Goal: Task Accomplishment & Management: Manage account settings

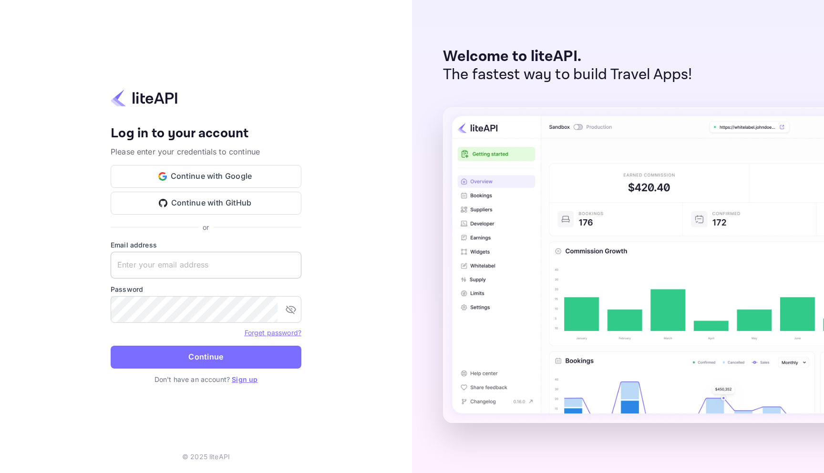
click at [244, 253] on input "text" at bounding box center [206, 265] width 191 height 27
click at [244, 264] on input "text" at bounding box center [206, 265] width 191 height 27
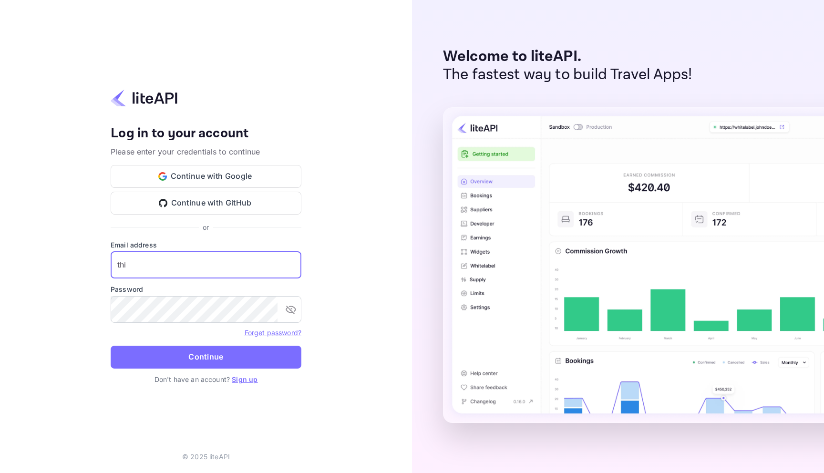
type input "thi"
type input "sangil.jeong+premium@docentpro.com"
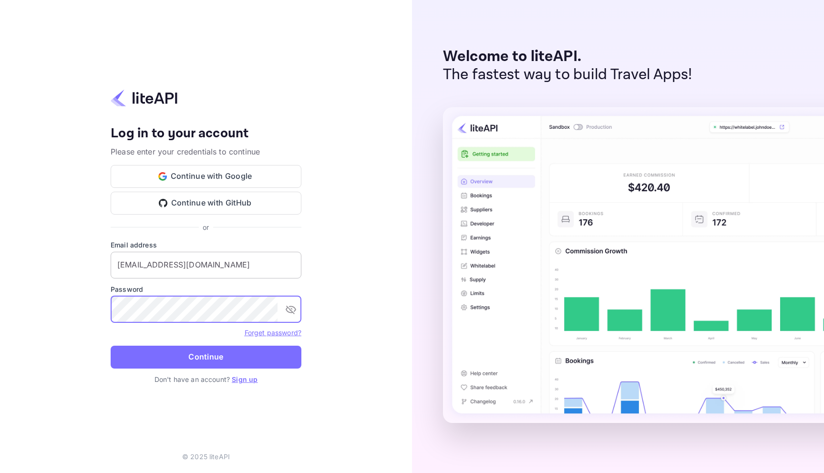
click at [111, 346] on button "Continue" at bounding box center [206, 357] width 191 height 23
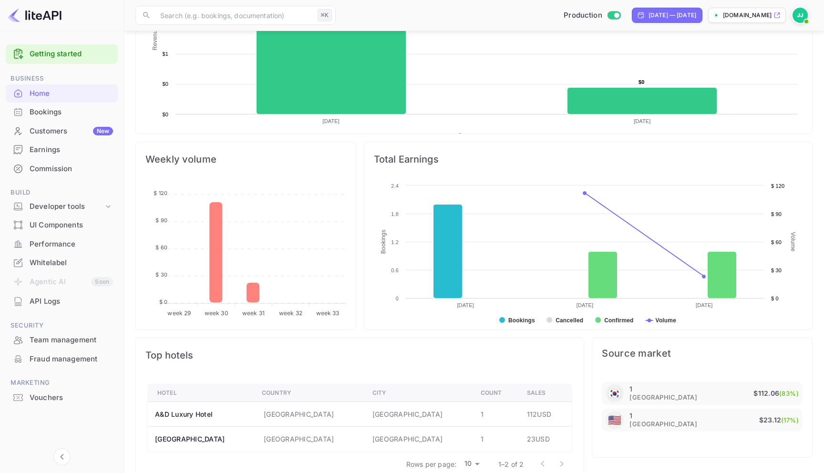
scroll to position [245, 0]
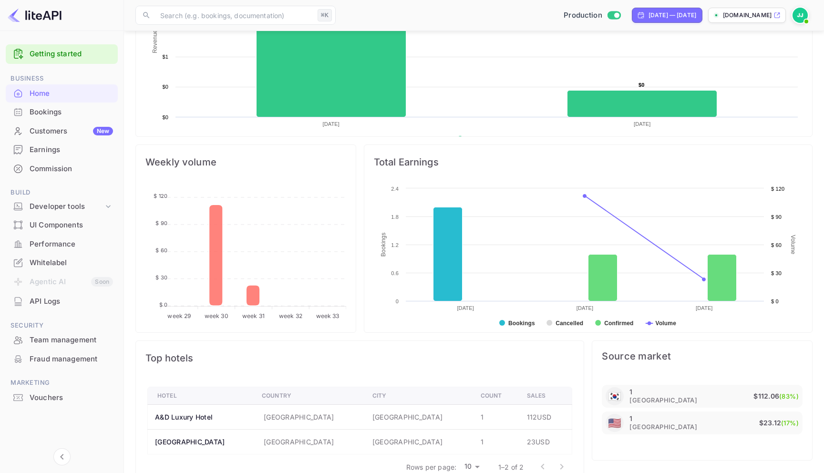
click at [69, 119] on div "Bookings" at bounding box center [62, 112] width 112 height 19
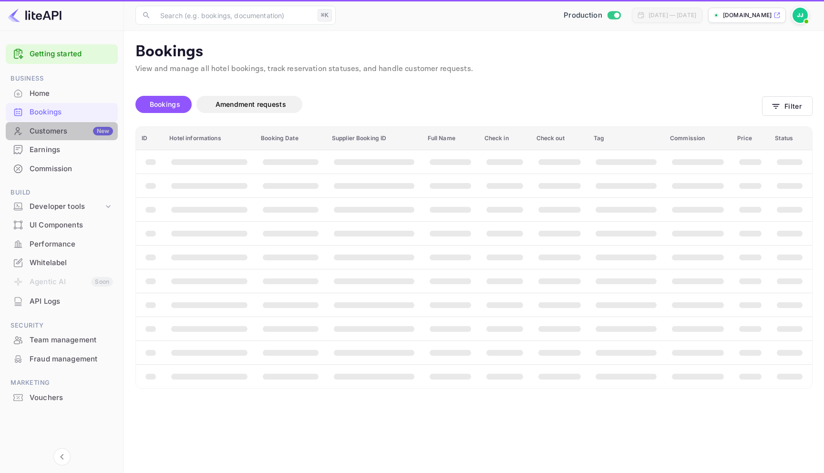
click at [69, 131] on div "Customers New" at bounding box center [71, 131] width 83 height 11
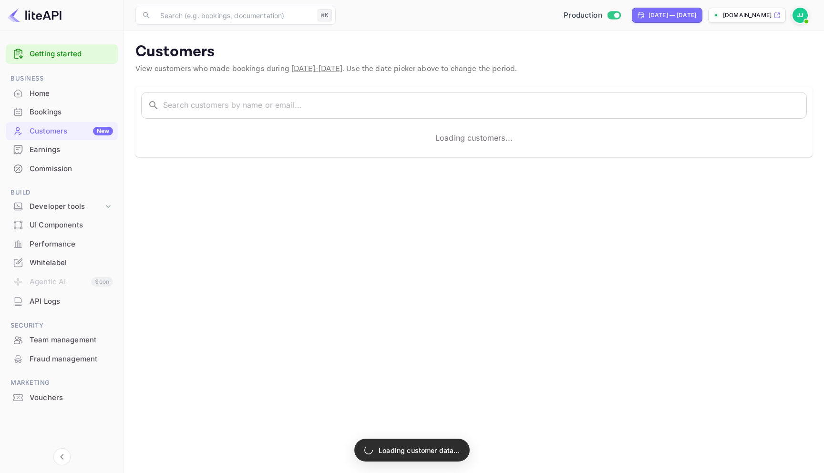
click at [68, 147] on div "Earnings" at bounding box center [71, 150] width 83 height 11
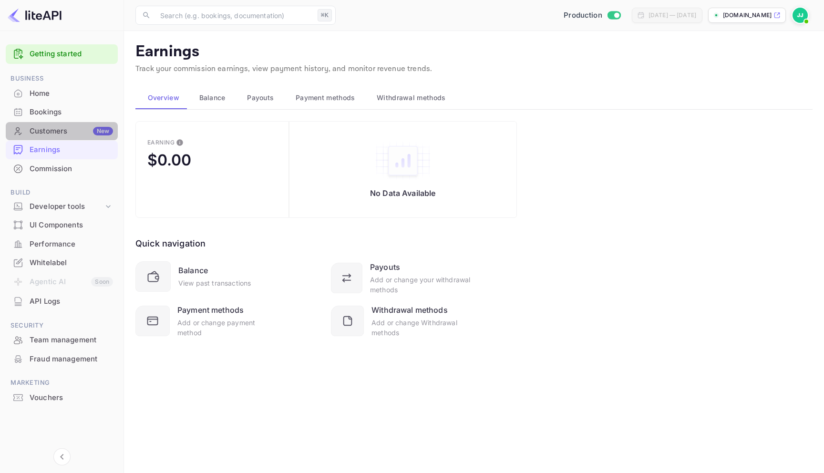
click at [74, 128] on div "Customers New" at bounding box center [71, 131] width 83 height 11
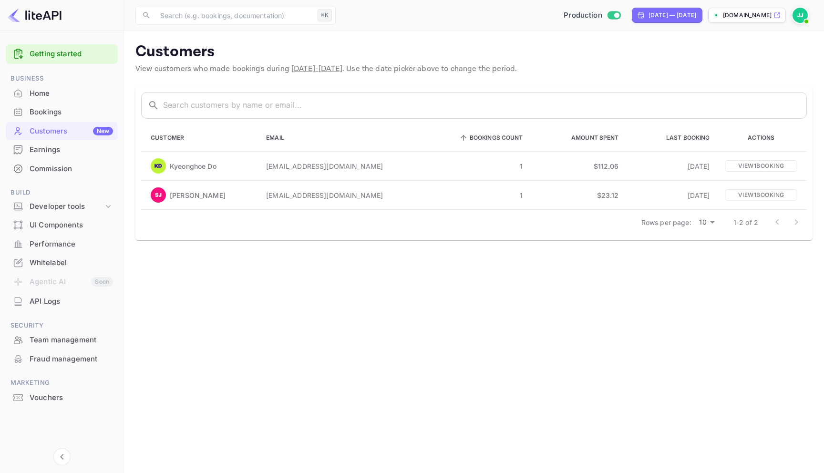
click at [72, 114] on div "Bookings" at bounding box center [71, 112] width 83 height 11
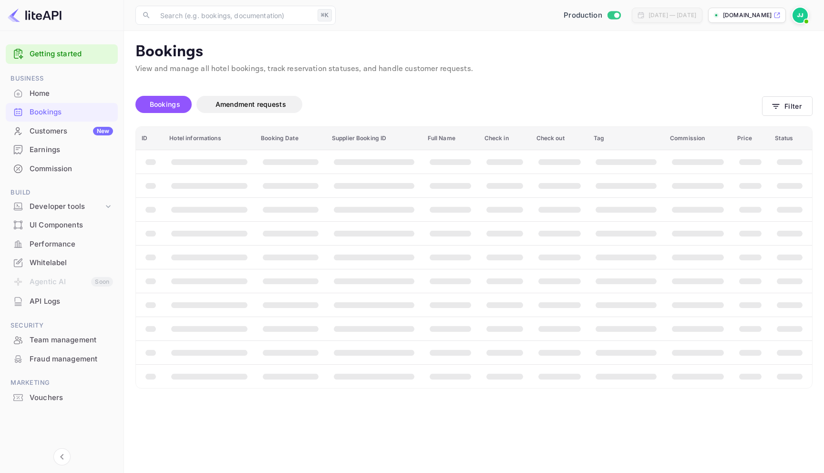
click at [70, 134] on div "Customers New" at bounding box center [71, 131] width 83 height 11
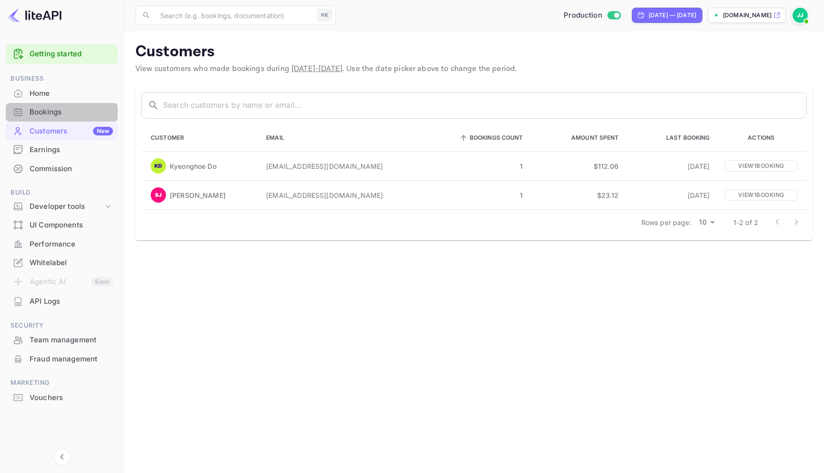
click at [64, 116] on div "Bookings" at bounding box center [71, 112] width 83 height 11
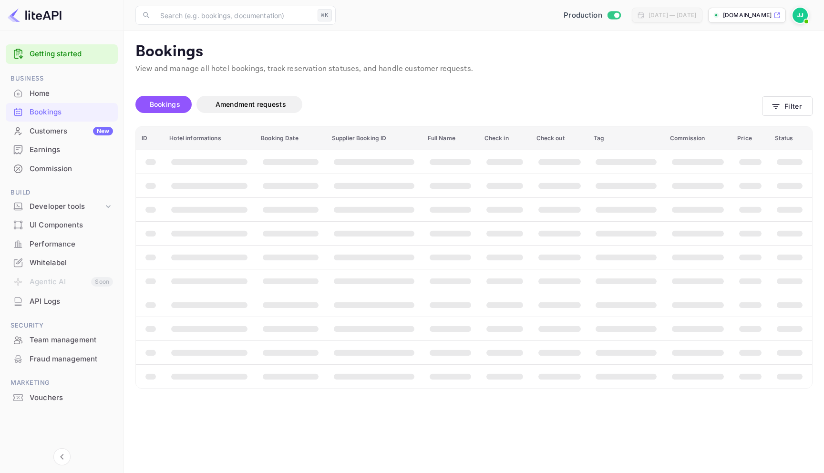
click at [67, 91] on div "Home" at bounding box center [71, 93] width 83 height 11
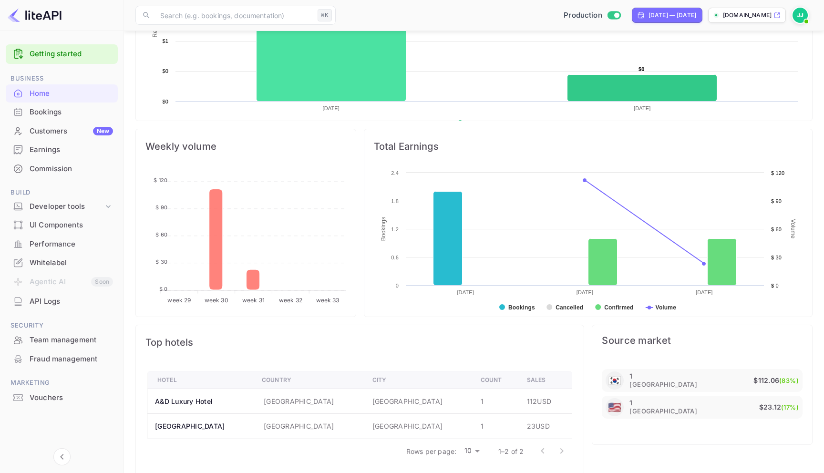
scroll to position [275, 0]
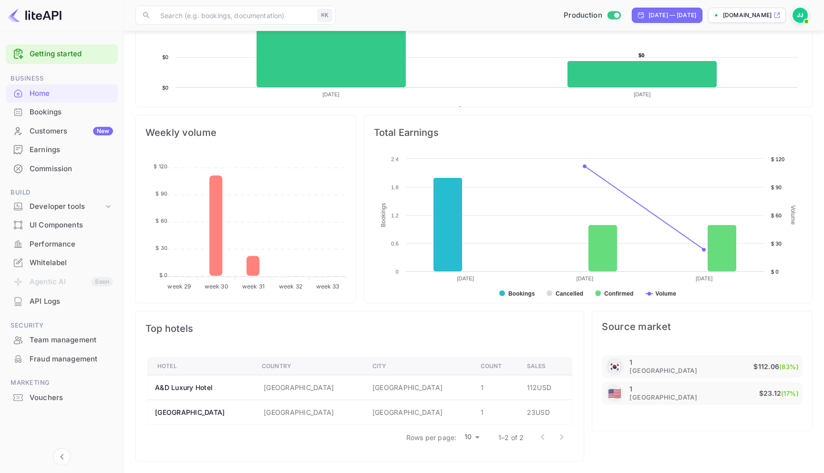
click at [80, 115] on div "Bookings" at bounding box center [71, 112] width 83 height 11
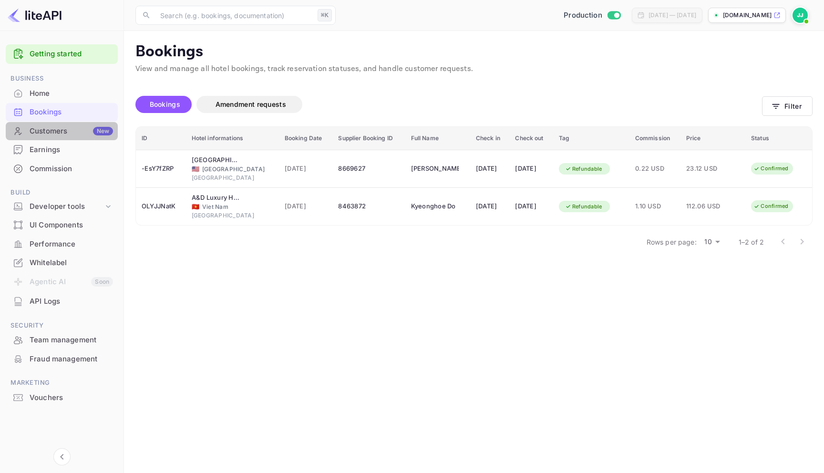
click at [77, 129] on div "Customers New" at bounding box center [71, 131] width 83 height 11
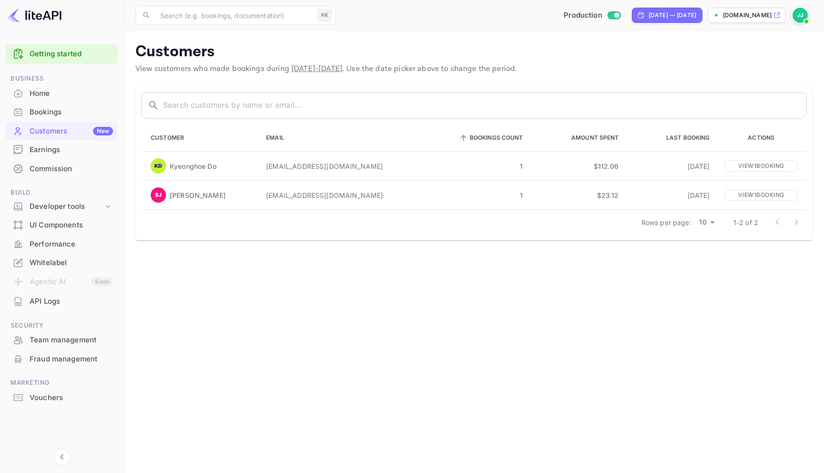
click at [67, 151] on div "Earnings" at bounding box center [71, 150] width 83 height 11
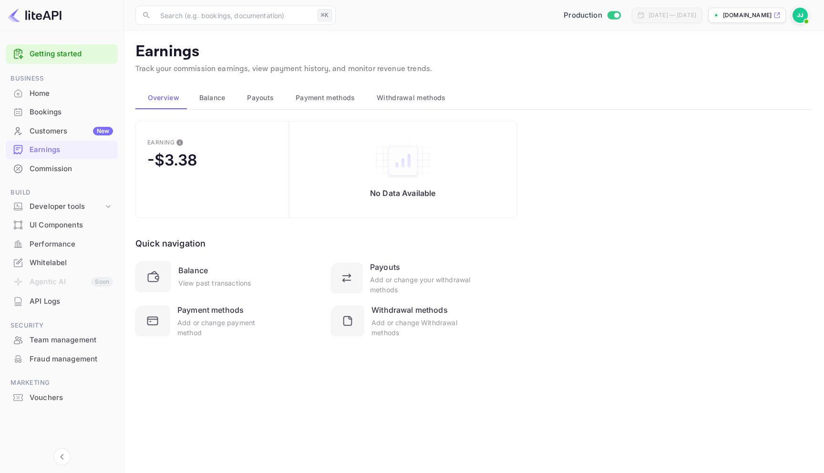
click at [208, 107] on button "Balance" at bounding box center [211, 97] width 48 height 23
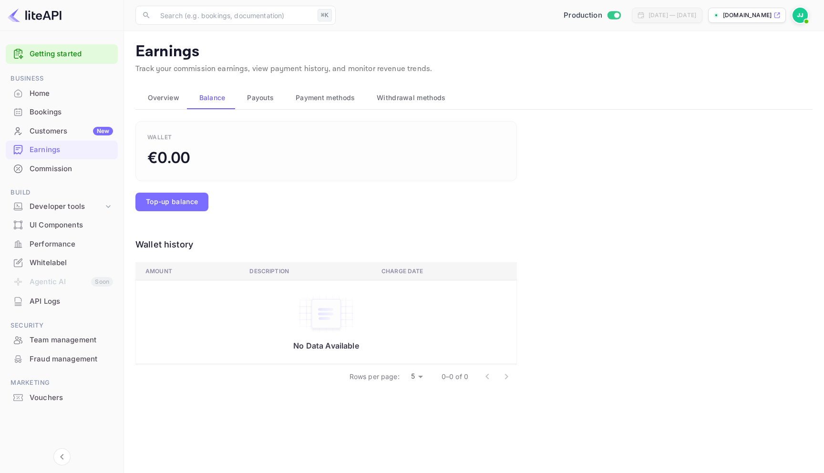
click at [254, 101] on span "Payouts" at bounding box center [260, 97] width 27 height 11
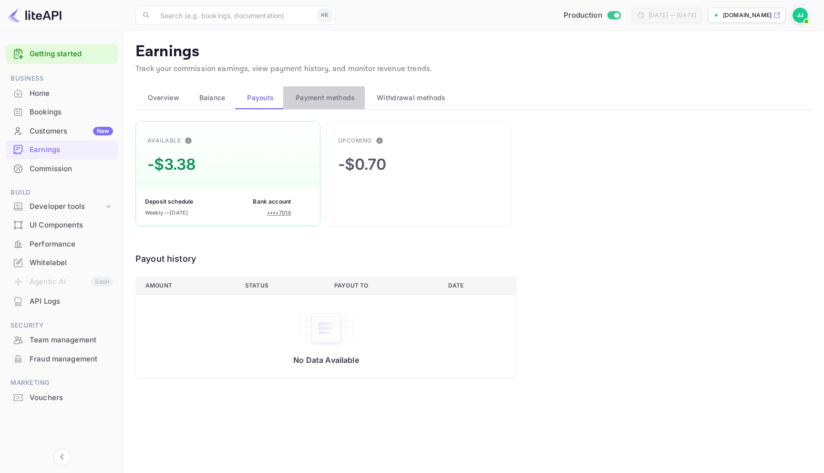
click at [307, 99] on span "Payment methods" at bounding box center [326, 97] width 60 height 11
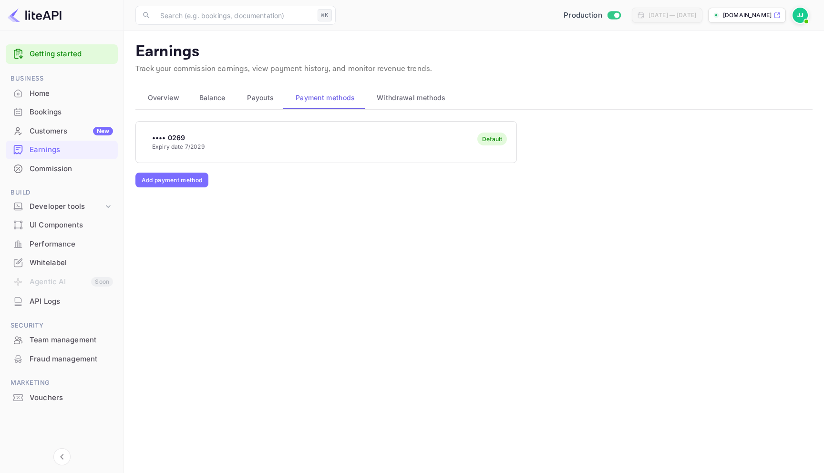
click at [421, 106] on button "Withdrawal methods" at bounding box center [410, 97] width 91 height 23
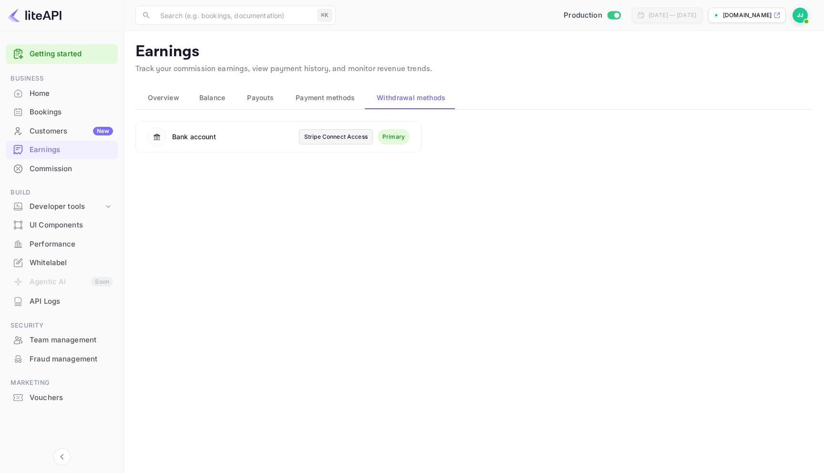
click at [84, 162] on div "Commission" at bounding box center [62, 169] width 112 height 19
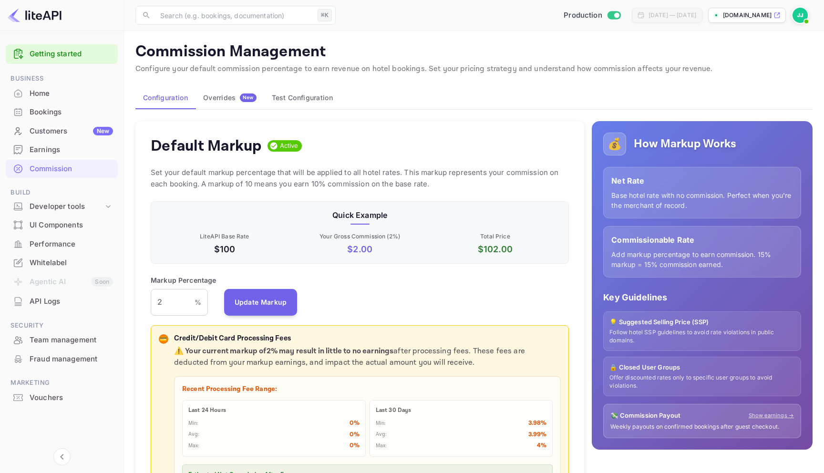
click at [228, 98] on div "Overrides New" at bounding box center [229, 97] width 53 height 9
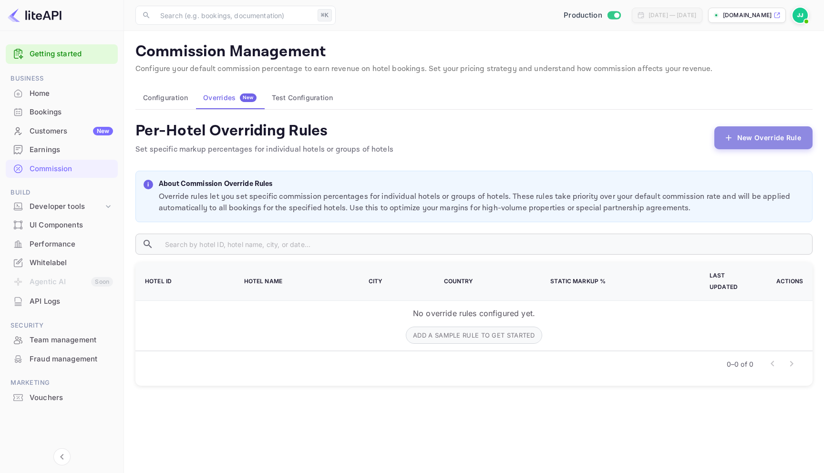
click at [755, 133] on button "New Override Rule" at bounding box center [764, 137] width 98 height 23
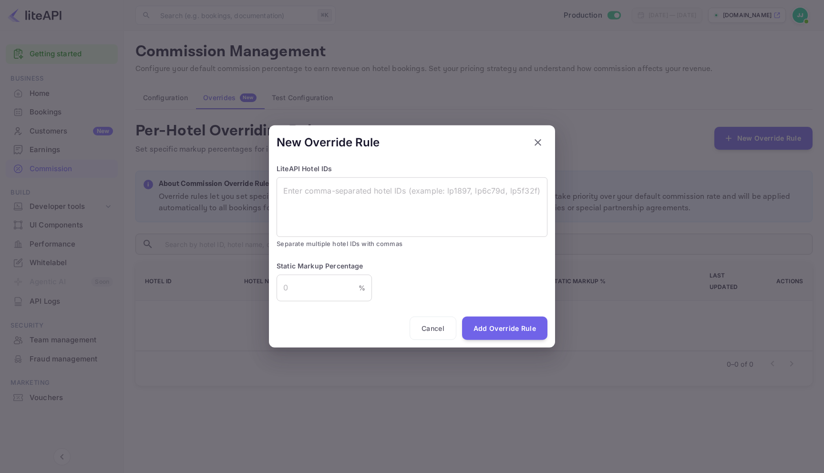
click at [538, 140] on icon "button" at bounding box center [537, 142] width 11 height 11
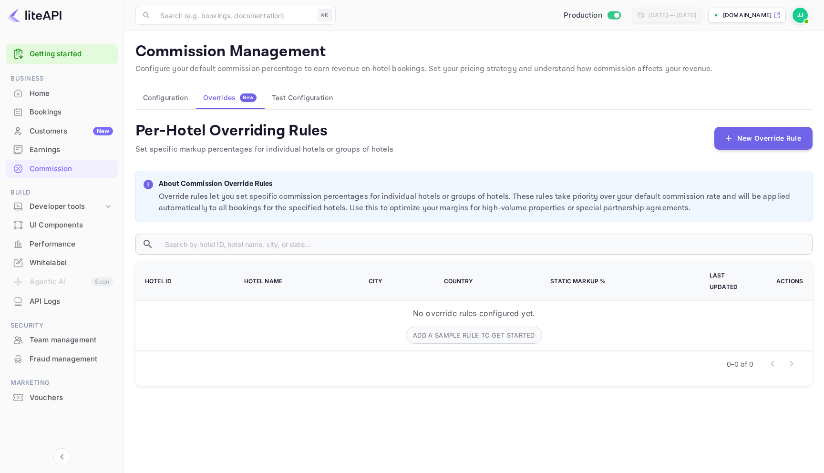
click at [322, 100] on button "Test Configuration" at bounding box center [302, 97] width 76 height 23
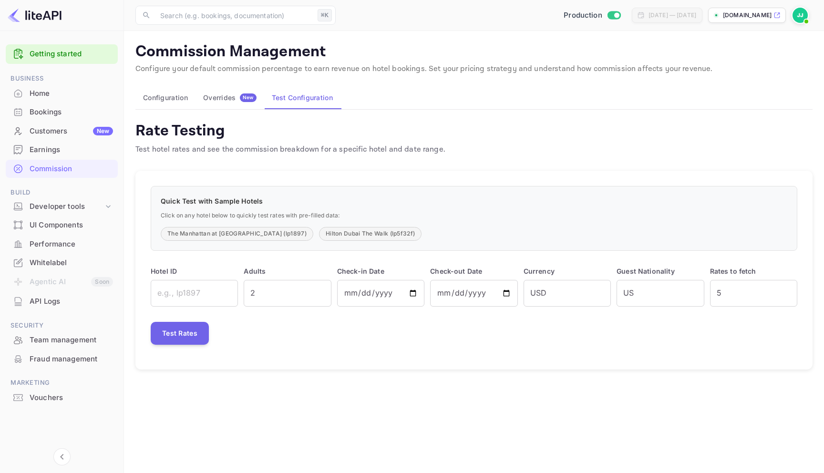
click at [251, 100] on span "New" at bounding box center [248, 97] width 17 height 6
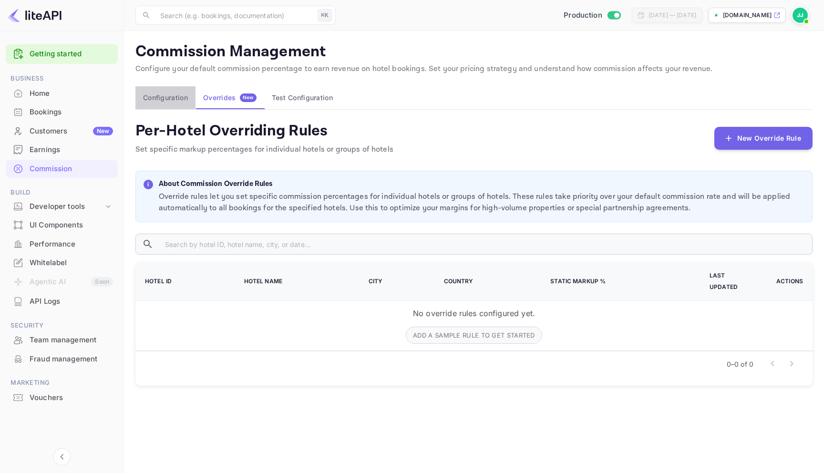
click at [186, 90] on button "Configuration" at bounding box center [165, 97] width 60 height 23
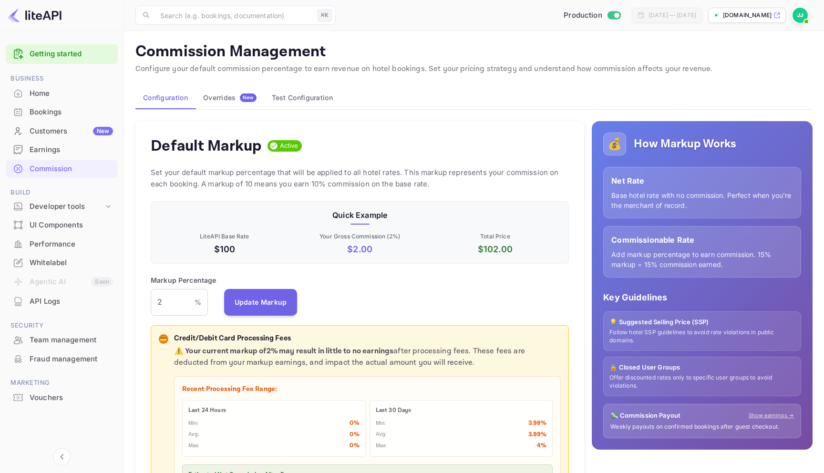
scroll to position [169, 418]
click at [53, 147] on div "Earnings" at bounding box center [71, 150] width 83 height 11
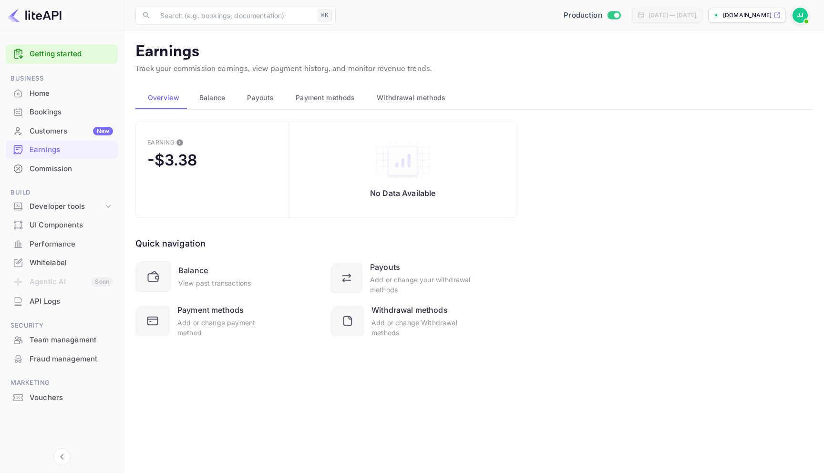
click at [73, 128] on div "Customers New" at bounding box center [71, 131] width 83 height 11
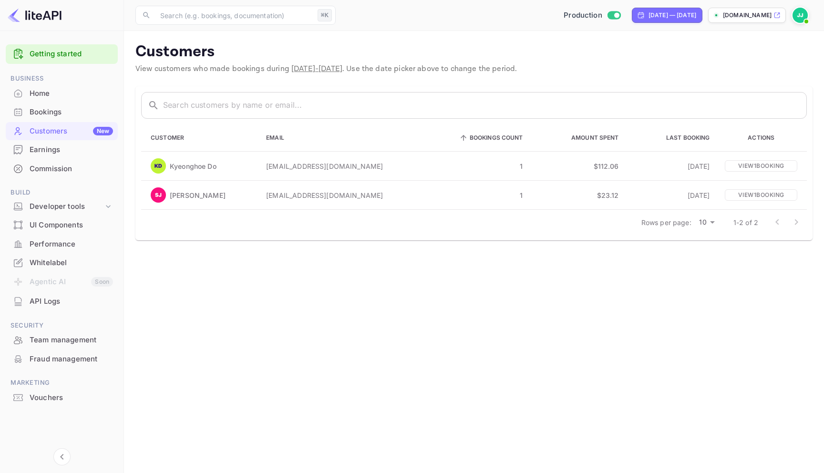
click at [70, 108] on div "Bookings" at bounding box center [71, 112] width 83 height 11
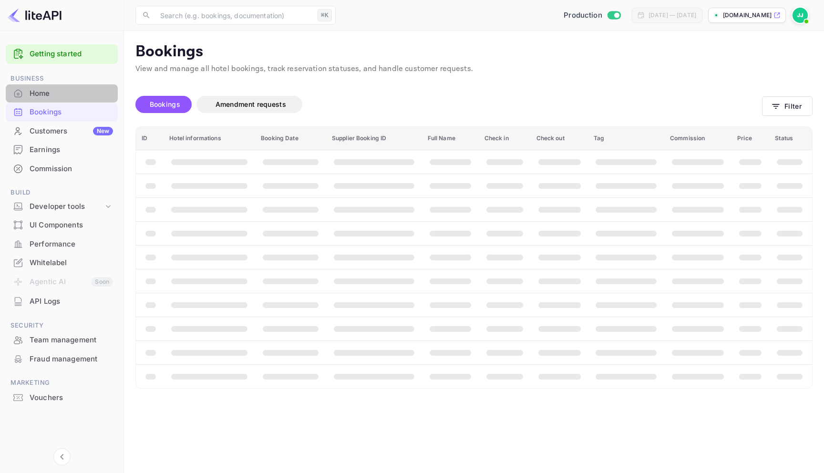
click at [69, 93] on div "Home" at bounding box center [71, 93] width 83 height 11
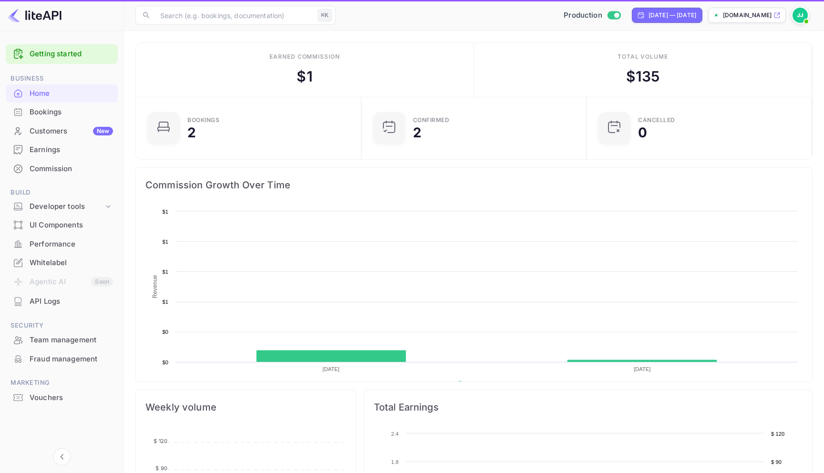
scroll to position [155, 220]
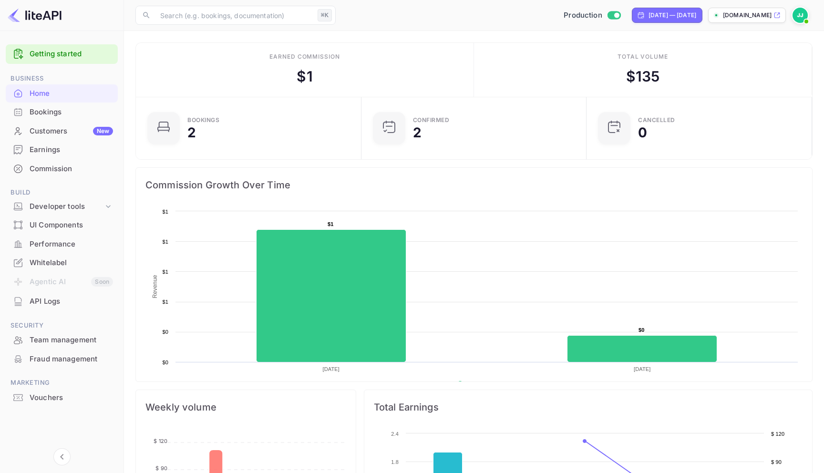
click at [62, 144] on div "Earnings" at bounding box center [62, 150] width 112 height 19
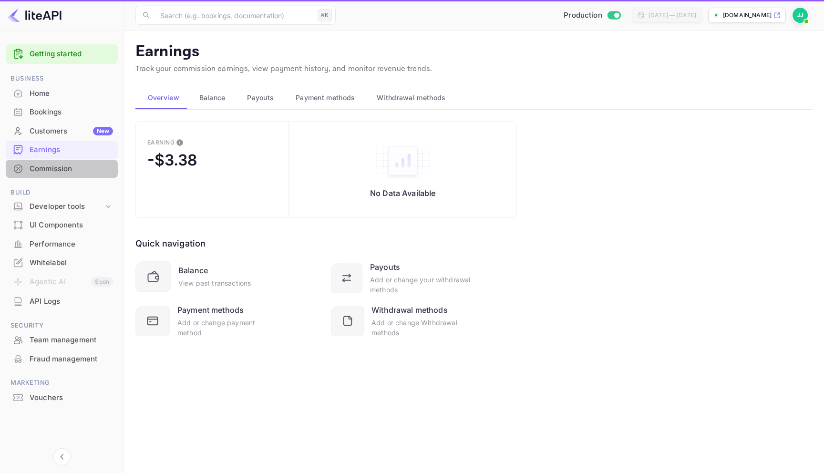
click at [61, 165] on div "Commission" at bounding box center [71, 169] width 83 height 11
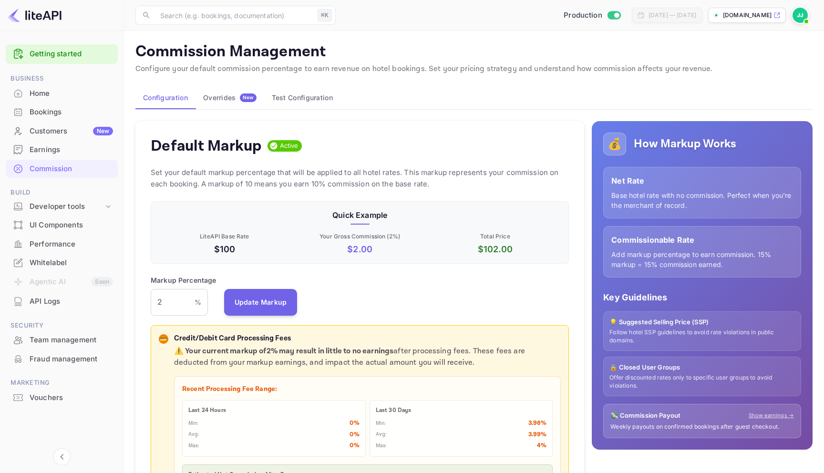
scroll to position [169, 418]
click at [312, 102] on button "Test Configuration" at bounding box center [302, 97] width 76 height 23
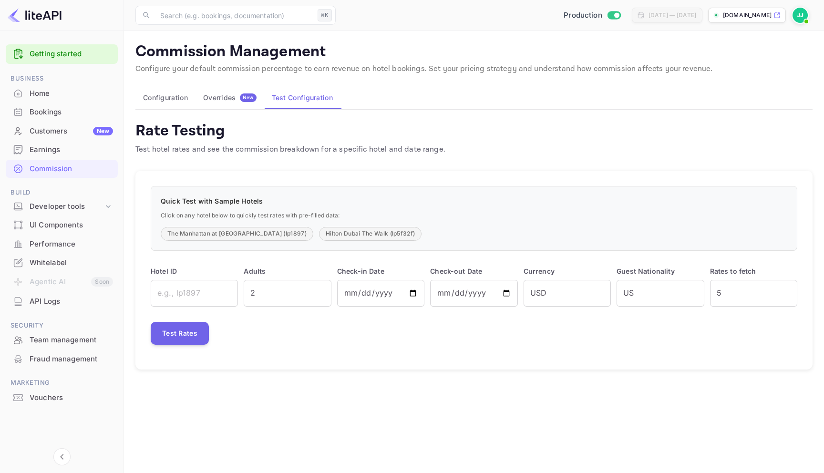
click at [244, 101] on div "New" at bounding box center [248, 97] width 17 height 9
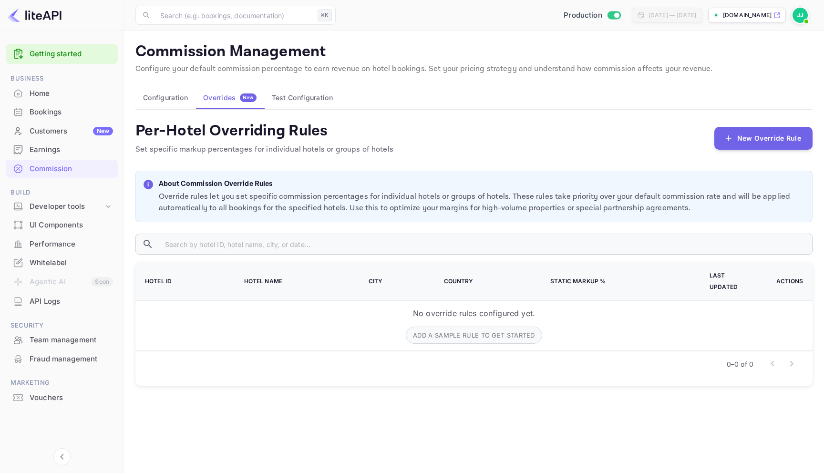
click at [192, 95] on button "Configuration" at bounding box center [165, 97] width 60 height 23
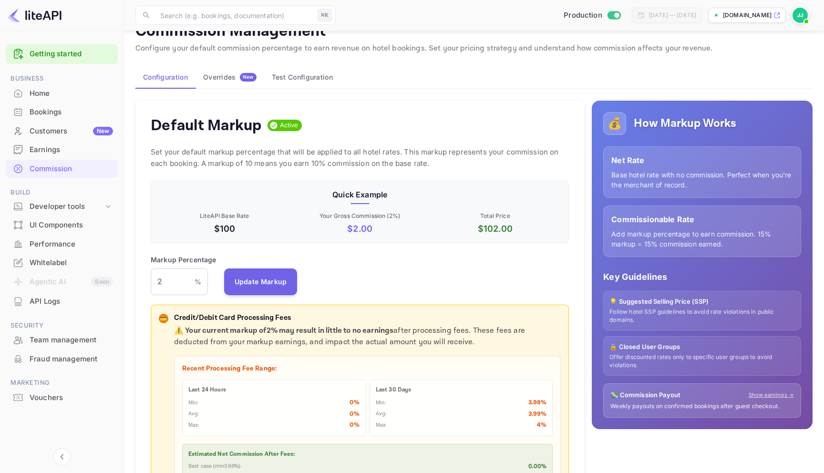
scroll to position [19, 0]
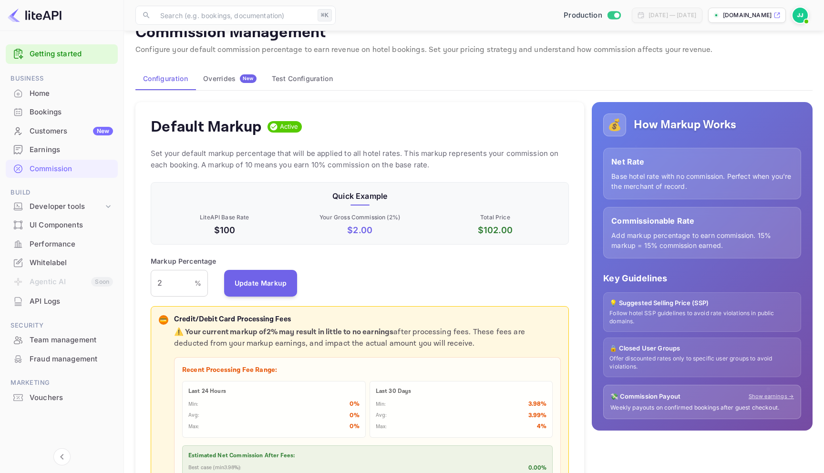
click at [354, 194] on p "Quick Example" at bounding box center [360, 195] width 402 height 11
click at [351, 155] on p "Set your default markup percentage that will be applied to all hotel rates. Thi…" at bounding box center [360, 159] width 418 height 23
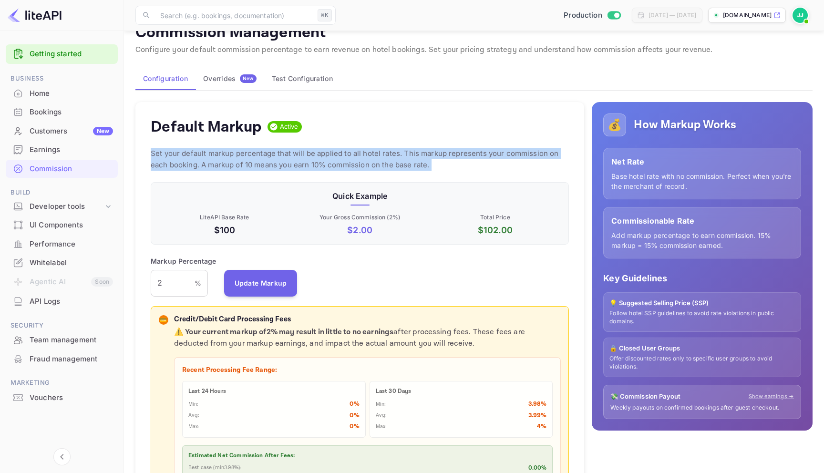
drag, startPoint x: 351, startPoint y: 155, endPoint x: 350, endPoint y: 163, distance: 7.6
click at [350, 163] on p "Set your default markup percentage that will be applied to all hotel rates. Thi…" at bounding box center [360, 159] width 418 height 23
click at [300, 78] on button "Test Configuration" at bounding box center [302, 78] width 76 height 23
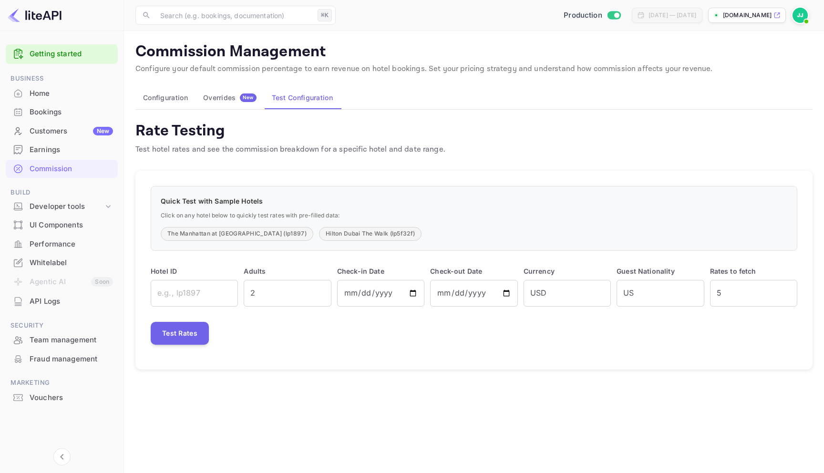
click at [240, 90] on button "Overrides New" at bounding box center [230, 97] width 69 height 23
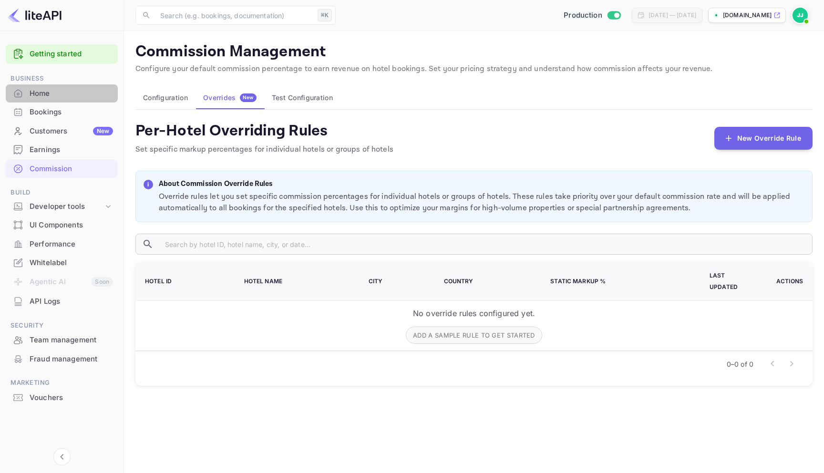
click at [54, 88] on div "Home" at bounding box center [71, 93] width 83 height 11
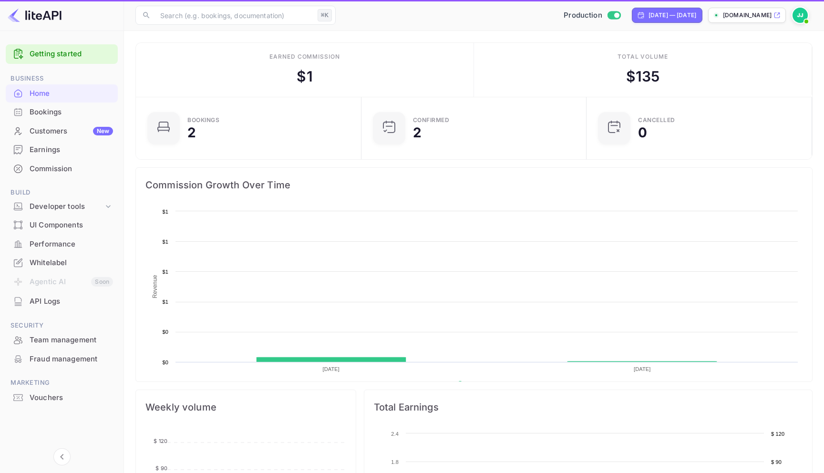
scroll to position [155, 220]
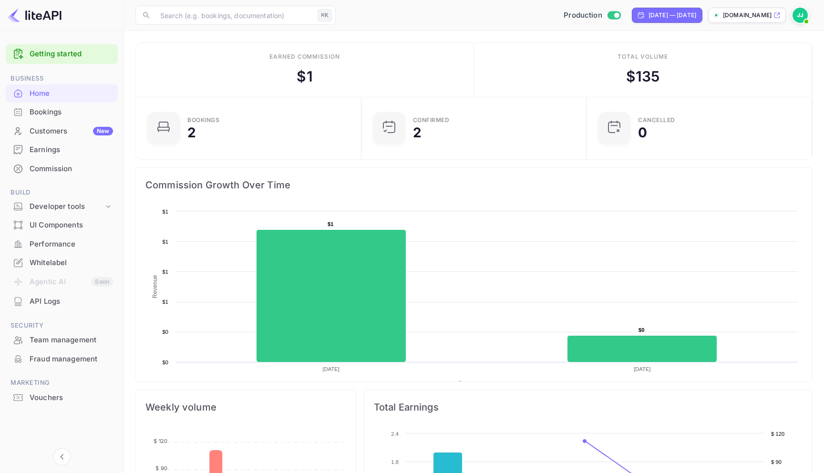
click at [54, 262] on div "Whitelabel" at bounding box center [71, 263] width 83 height 11
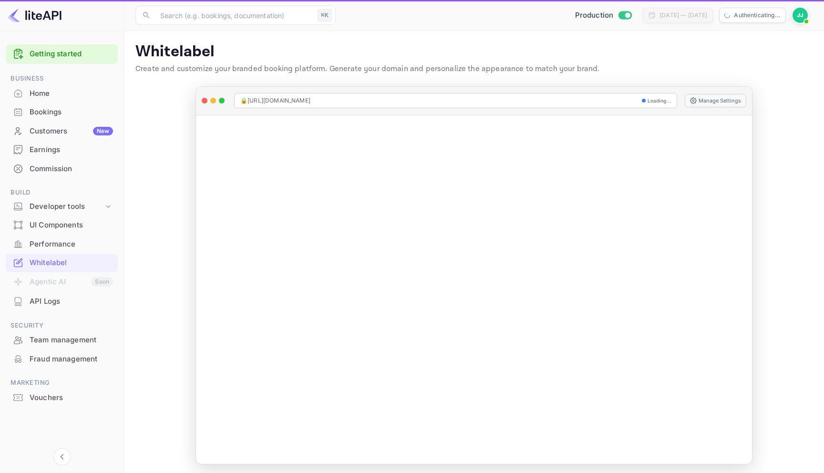
click at [59, 305] on div "API Logs" at bounding box center [71, 301] width 83 height 11
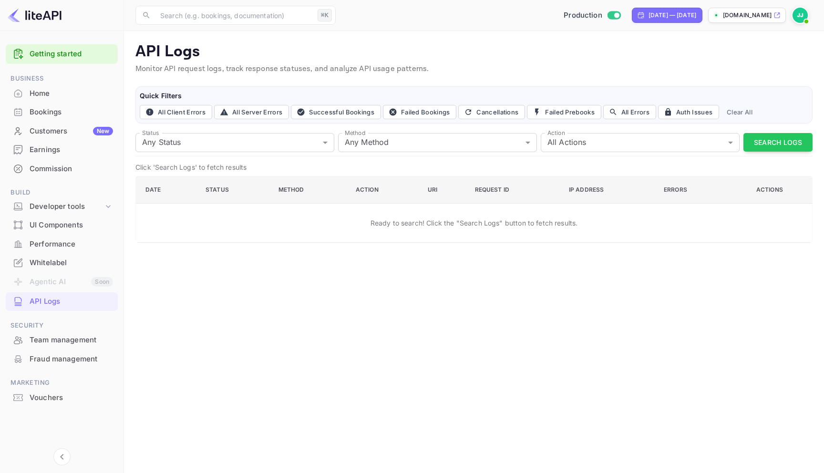
click at [51, 345] on div "Team management" at bounding box center [71, 340] width 83 height 11
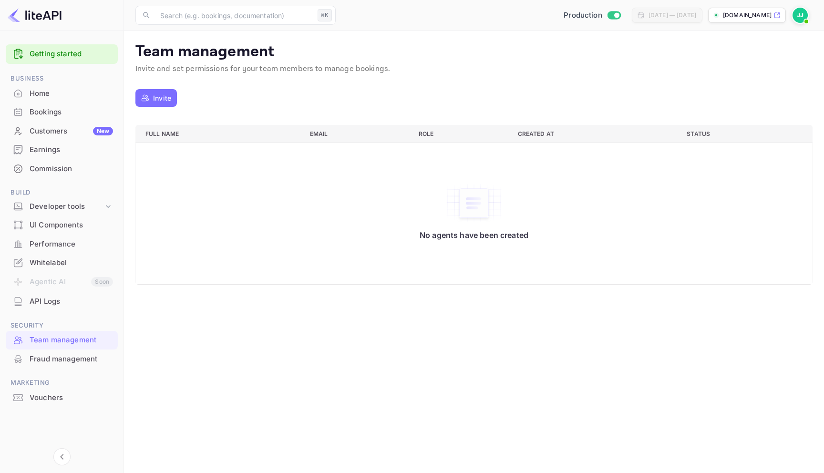
click at [59, 353] on div "Fraud management" at bounding box center [62, 359] width 112 height 19
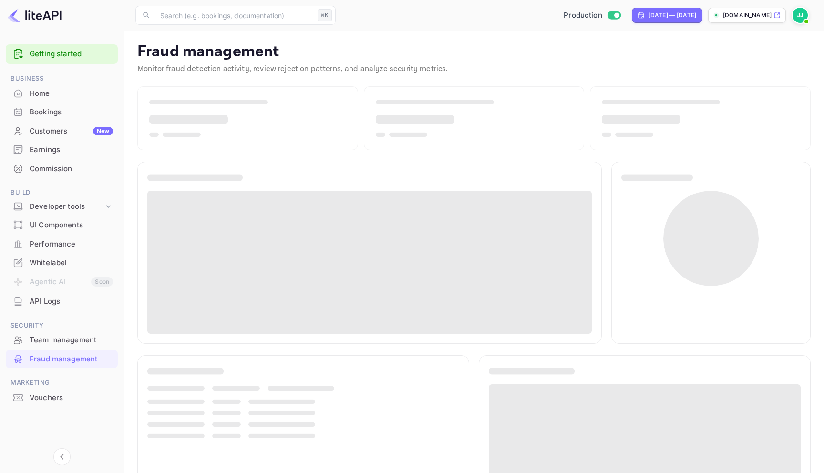
click at [58, 255] on div "Whitelabel" at bounding box center [62, 263] width 112 height 19
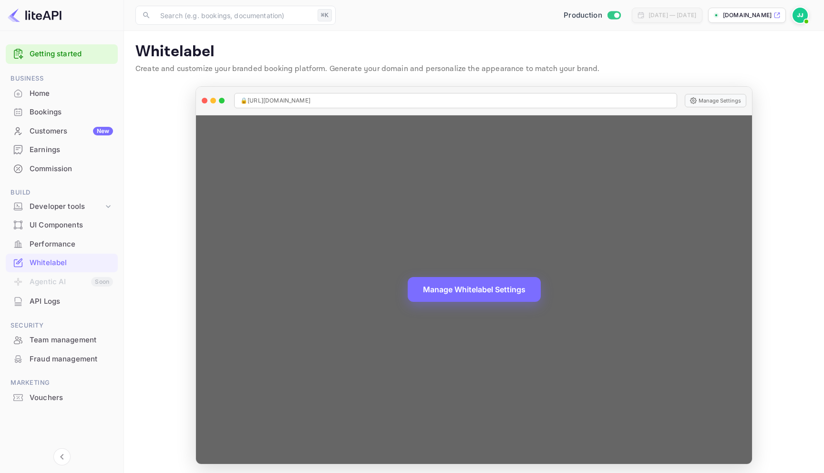
scroll to position [3, 0]
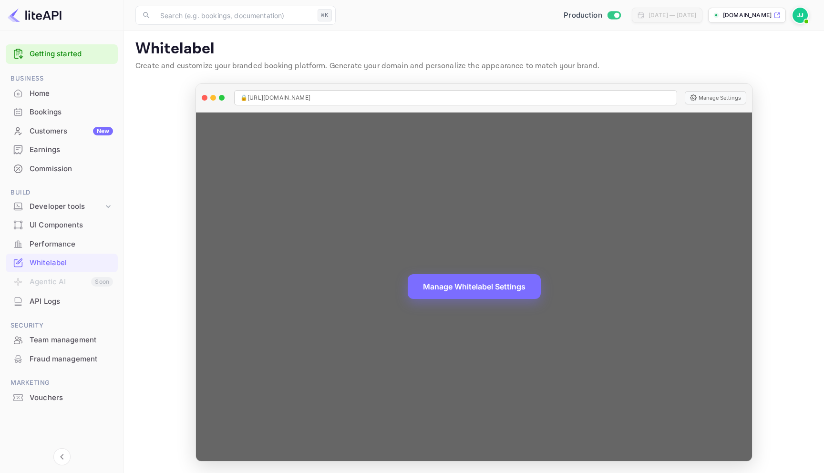
click at [466, 290] on button "Manage Whitelabel Settings" at bounding box center [474, 286] width 133 height 25
click at [448, 289] on button "Manage Whitelabel Settings" at bounding box center [474, 285] width 133 height 25
click at [449, 289] on button "Manage Whitelabel Settings" at bounding box center [474, 285] width 133 height 25
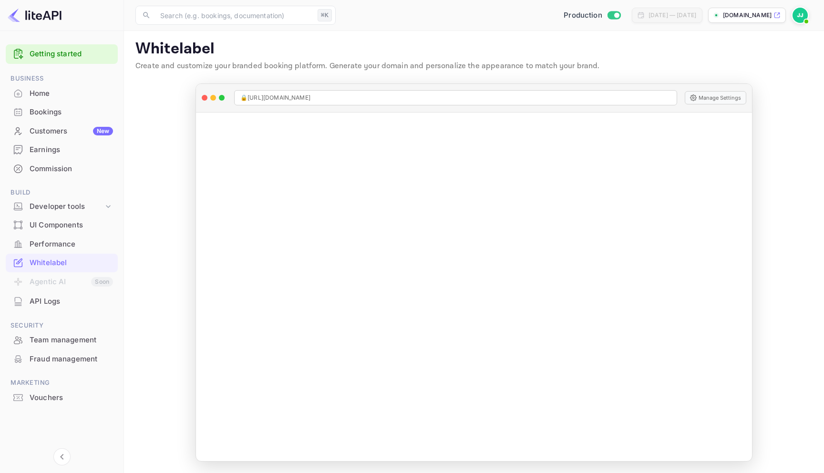
click at [62, 170] on div "Commission" at bounding box center [71, 169] width 83 height 11
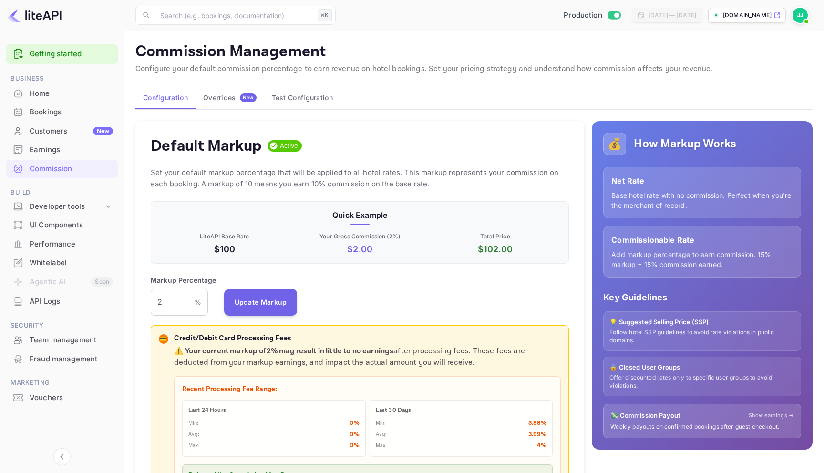
scroll to position [169, 418]
click at [167, 306] on input "2" at bounding box center [173, 302] width 44 height 27
type input "4"
click at [266, 299] on button "Update Markup" at bounding box center [260, 302] width 73 height 27
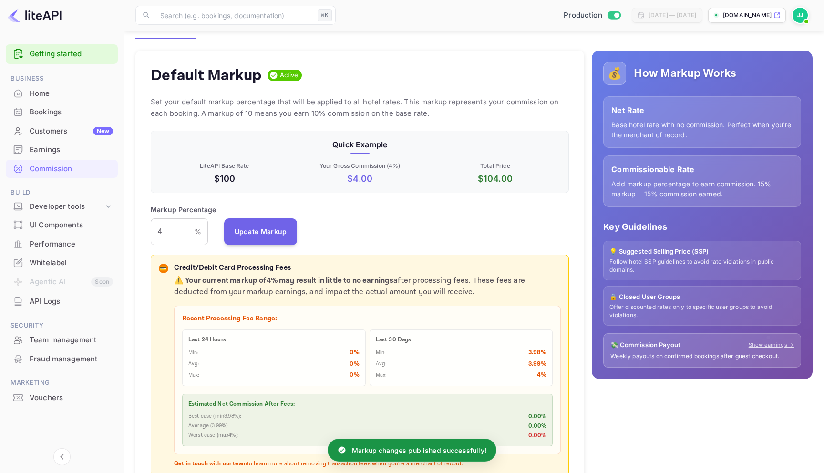
scroll to position [0, 0]
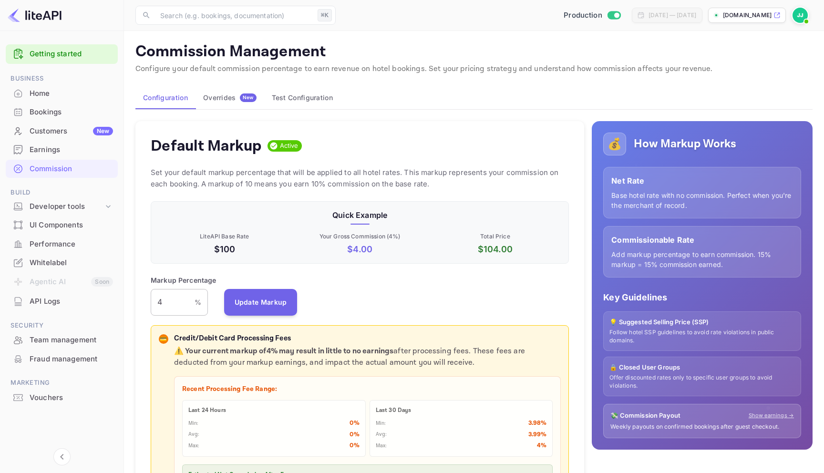
click at [168, 306] on input "4" at bounding box center [173, 302] width 44 height 27
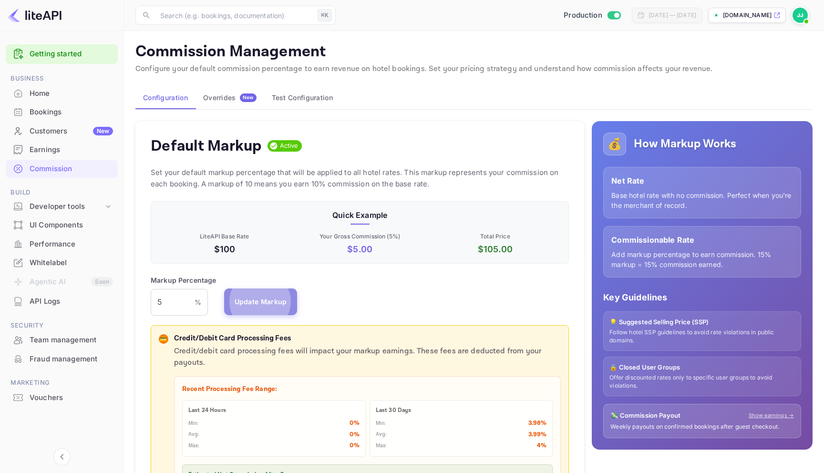
click at [252, 295] on button "Update Markup" at bounding box center [260, 302] width 73 height 27
click at [168, 304] on input "5" at bounding box center [173, 302] width 44 height 27
type input "7"
click at [246, 300] on button "Update Markup" at bounding box center [260, 302] width 73 height 27
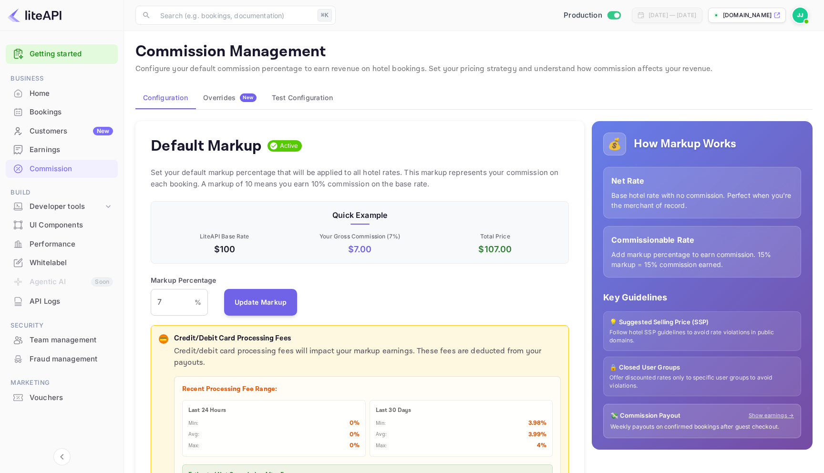
click at [401, 99] on div "Configuration Overrides New Test Configuration" at bounding box center [473, 97] width 677 height 23
